Goal: Information Seeking & Learning: Understand process/instructions

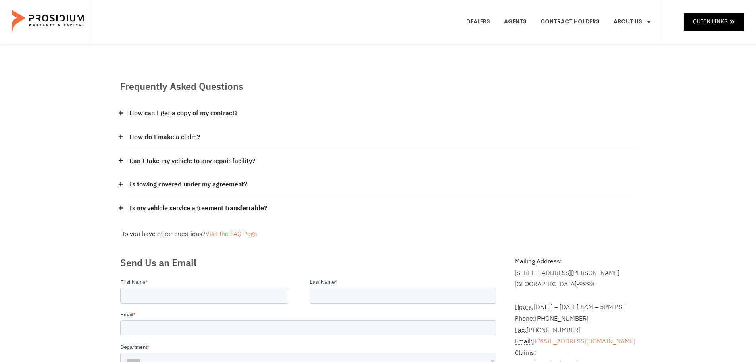
click at [125, 142] on div "How do I make a claim?" at bounding box center [378, 137] width 516 height 24
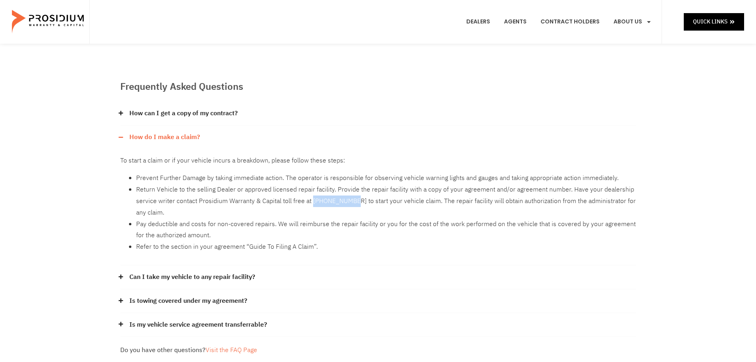
drag, startPoint x: 312, startPoint y: 202, endPoint x: 354, endPoint y: 204, distance: 42.6
click at [354, 204] on li "Return Vehicle to the selling Dealer or approved licensed repair facility. Prov…" at bounding box center [386, 201] width 500 height 34
copy li "855-251-7175"
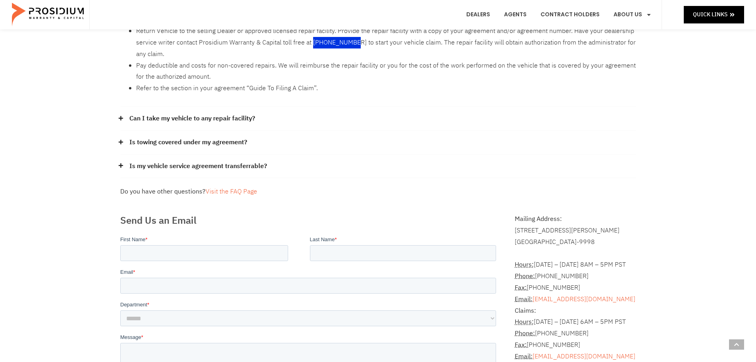
scroll to position [159, 0]
click at [234, 195] on link "Visit the FAQ Page" at bounding box center [232, 191] width 52 height 10
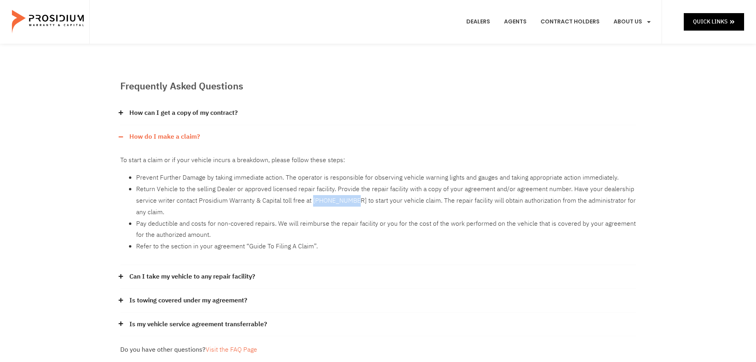
scroll to position [0, 0]
